Goal: Task Accomplishment & Management: Use online tool/utility

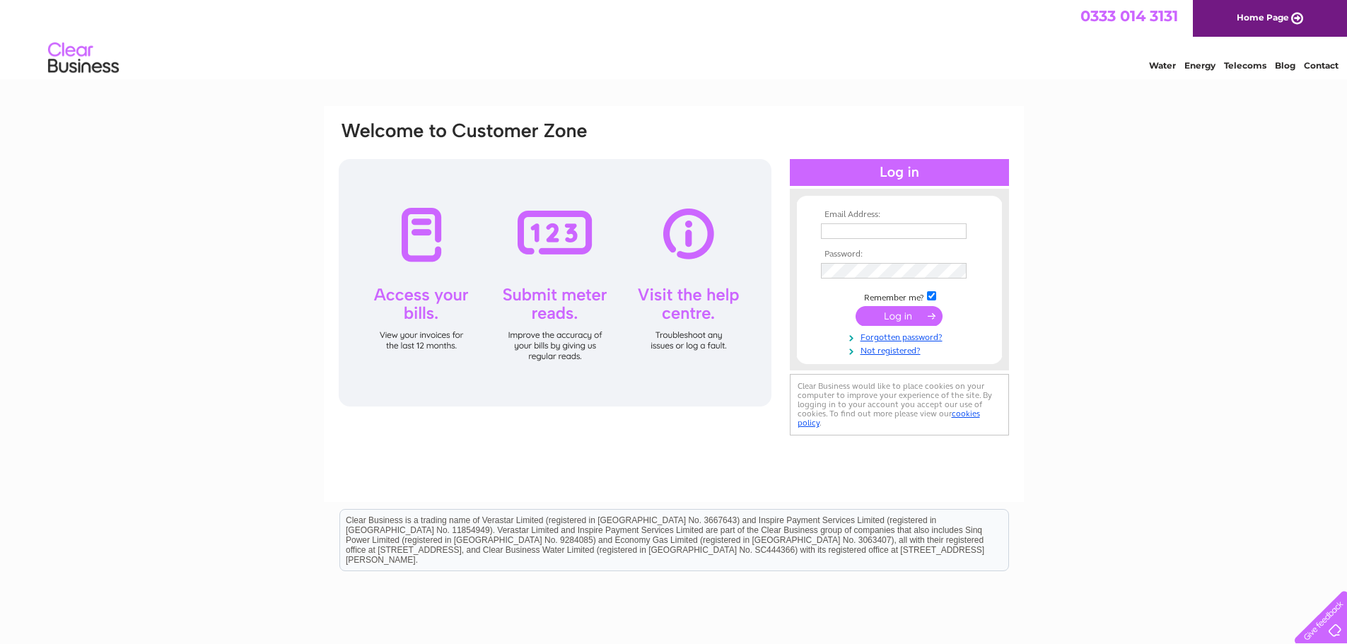
type input "info@hopeparkdental.co.uk"
click at [733, 315] on input "submit" at bounding box center [898, 316] width 87 height 20
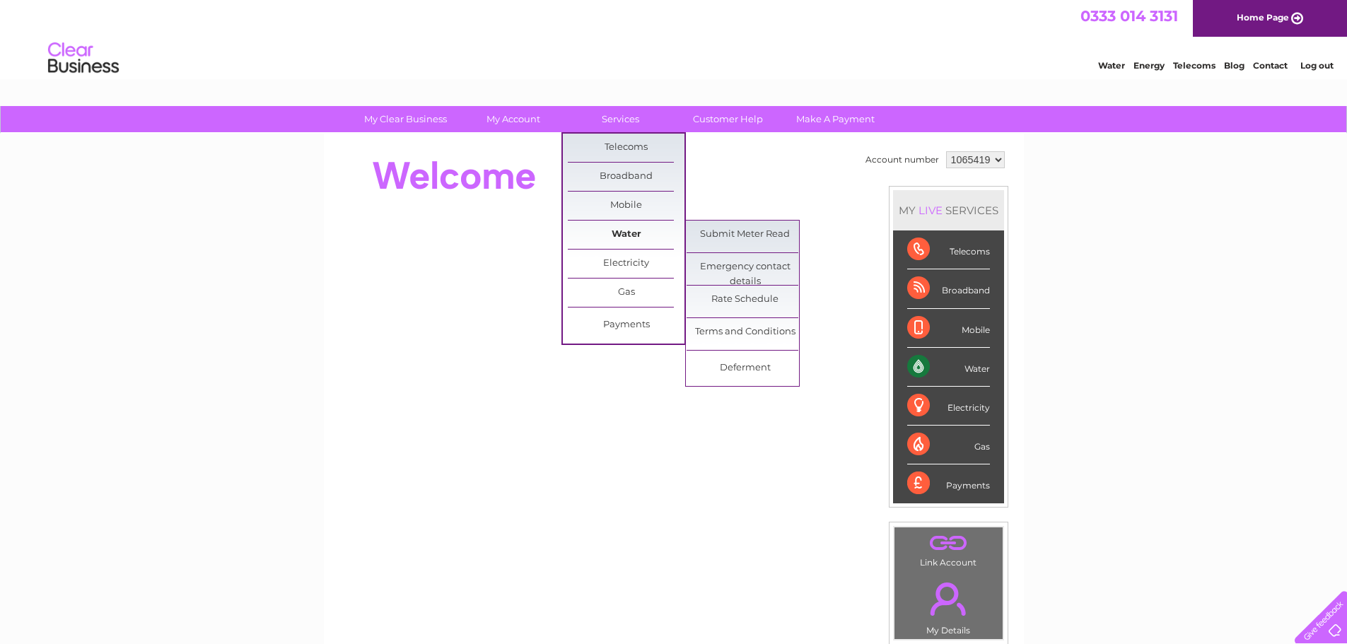
click at [624, 237] on link "Water" at bounding box center [626, 235] width 117 height 28
click at [737, 242] on link "Submit Meter Read" at bounding box center [744, 235] width 117 height 28
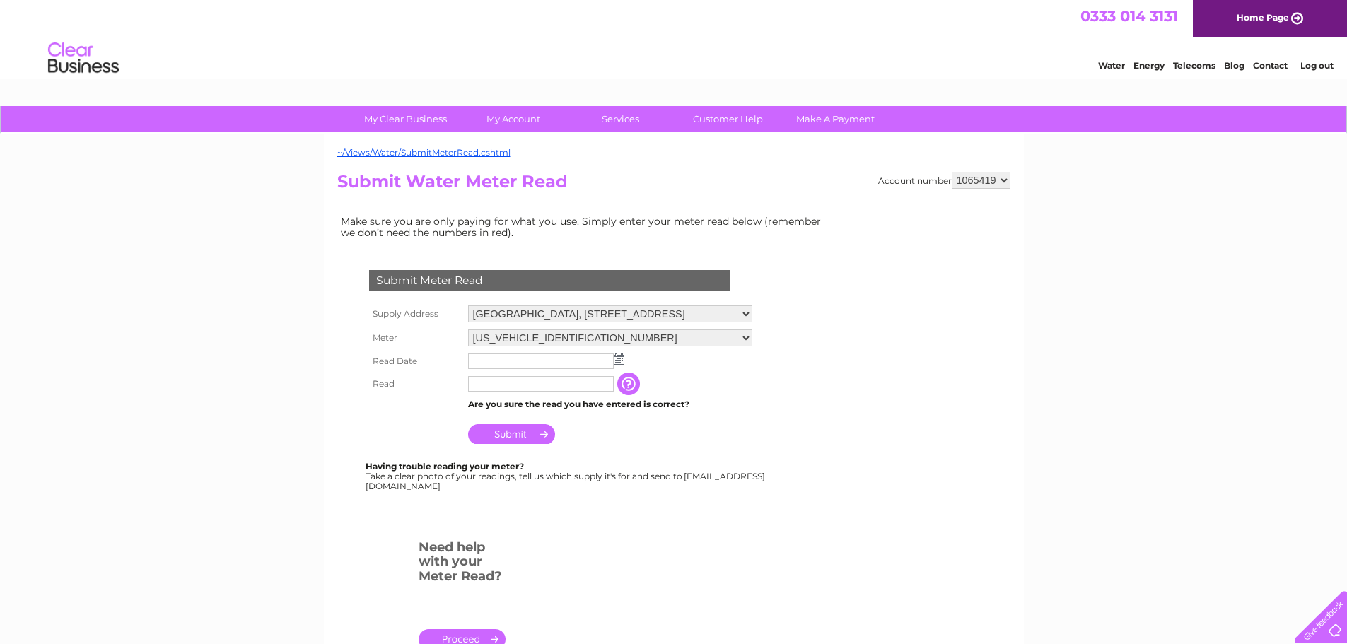
click at [619, 355] on img at bounding box center [619, 358] width 11 height 11
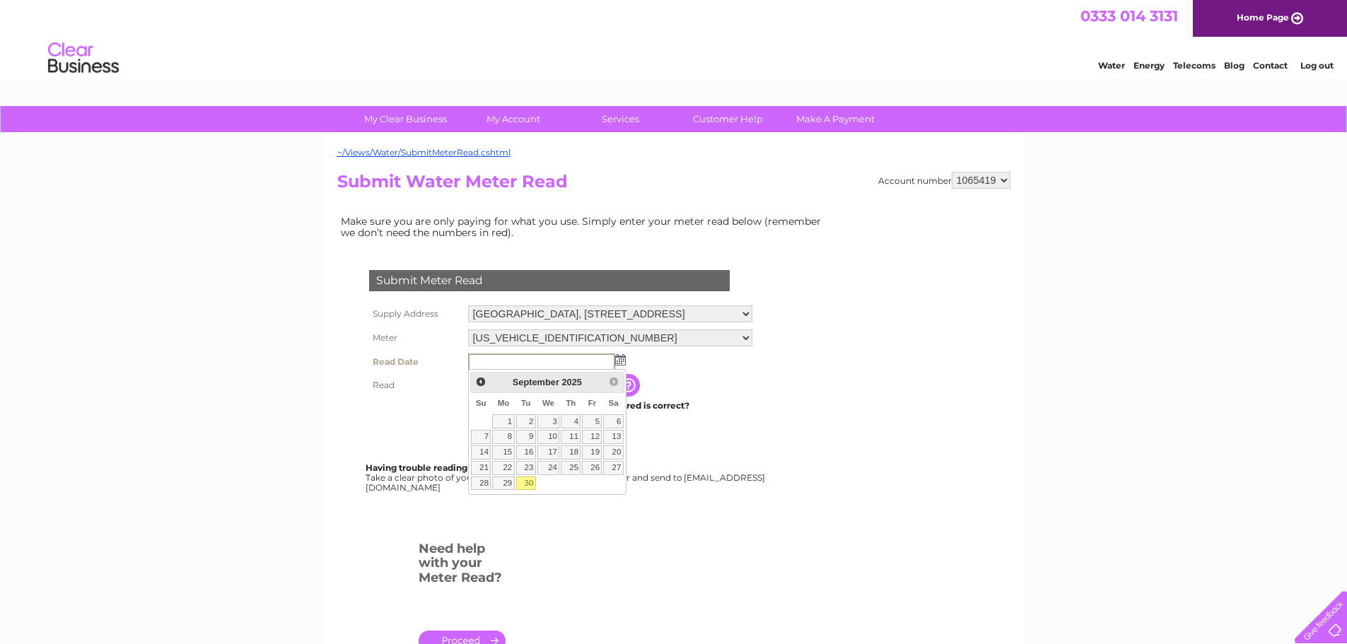
click at [521, 485] on link "30" at bounding box center [526, 483] width 20 height 14
type input "2025/09/30"
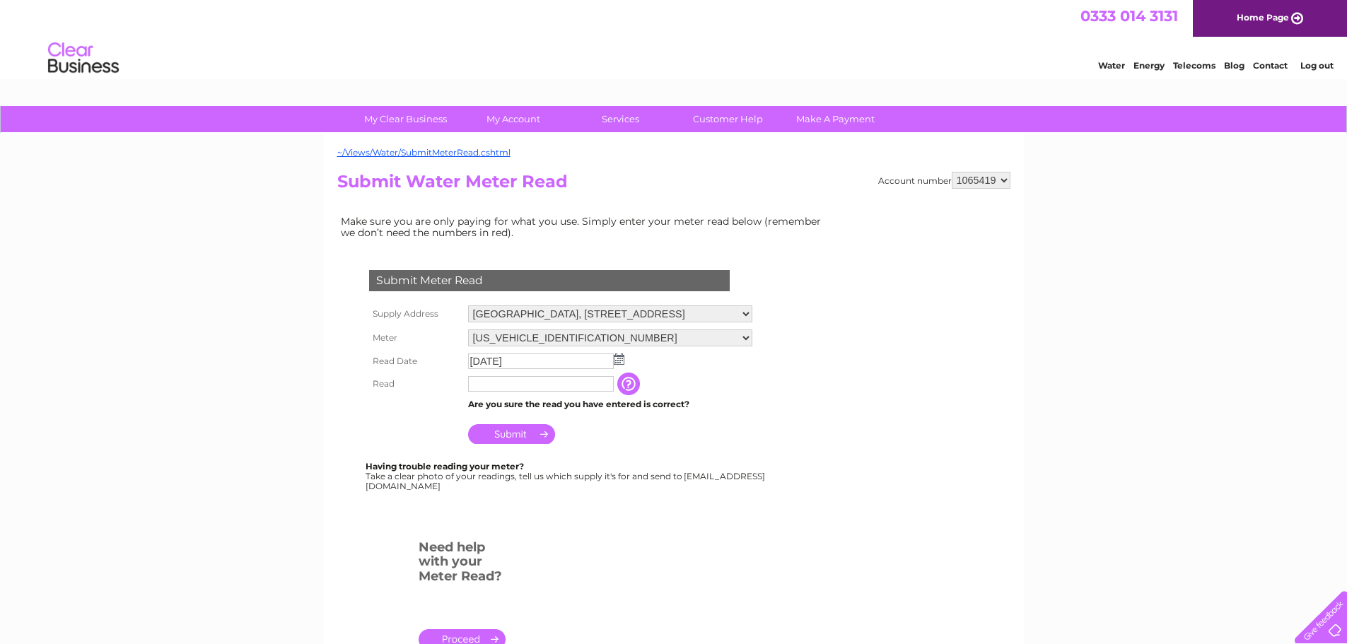
click at [501, 382] on input "text" at bounding box center [541, 384] width 146 height 16
type input "00975"
click at [747, 538] on form "Submit Meter Read Supply Address Hope Park Dental, 5 Hope Park Terrace, Edinbur…" at bounding box center [584, 466] width 495 height 448
click at [488, 437] on input "Submit" at bounding box center [511, 434] width 87 height 20
